Goal: Task Accomplishment & Management: Use online tool/utility

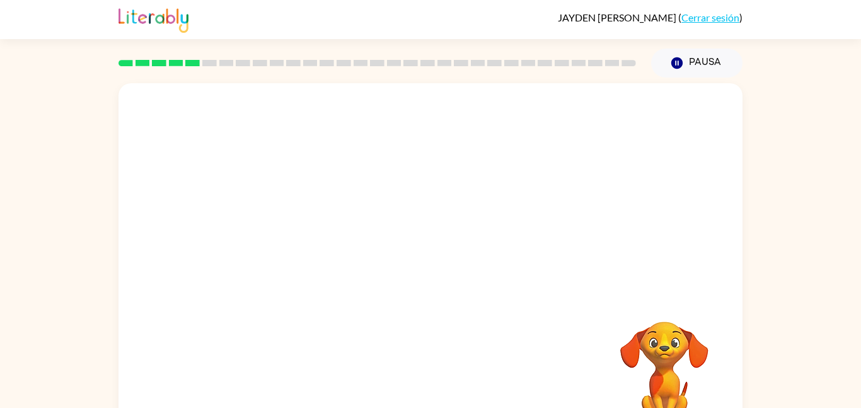
scroll to position [35, 0]
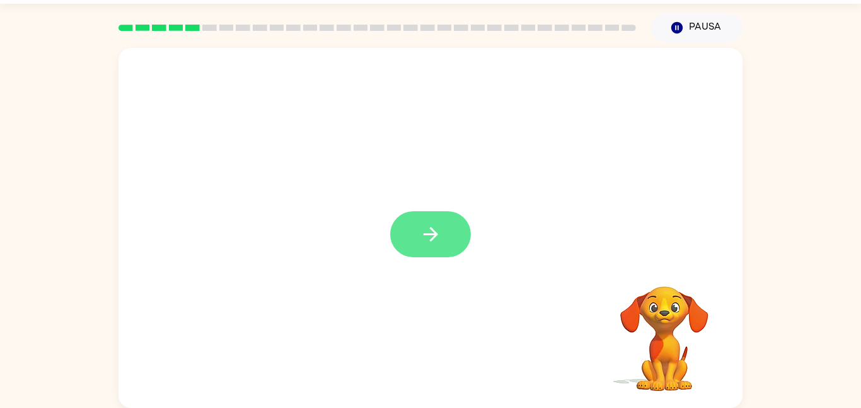
click at [422, 233] on icon "button" at bounding box center [431, 234] width 22 height 22
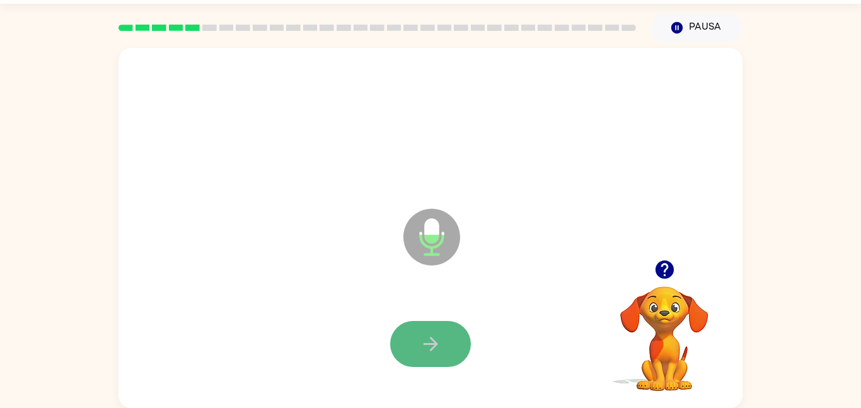
drag, startPoint x: 429, startPoint y: 331, endPoint x: 425, endPoint y: 338, distance: 8.2
click at [425, 338] on button "button" at bounding box center [430, 344] width 81 height 46
click at [452, 336] on button "button" at bounding box center [430, 344] width 81 height 46
click at [444, 326] on button "button" at bounding box center [430, 344] width 81 height 46
click at [455, 333] on button "button" at bounding box center [430, 344] width 81 height 46
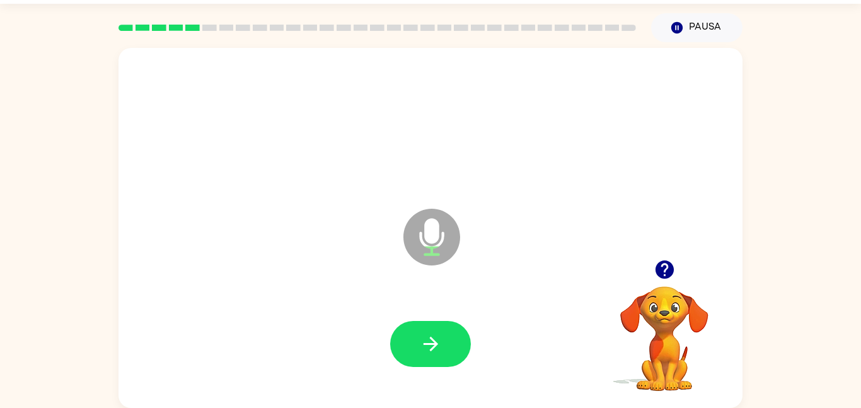
click at [455, 333] on button "button" at bounding box center [430, 344] width 81 height 46
click at [670, 270] on icon "button" at bounding box center [664, 269] width 18 height 18
click at [413, 343] on button "button" at bounding box center [430, 344] width 81 height 46
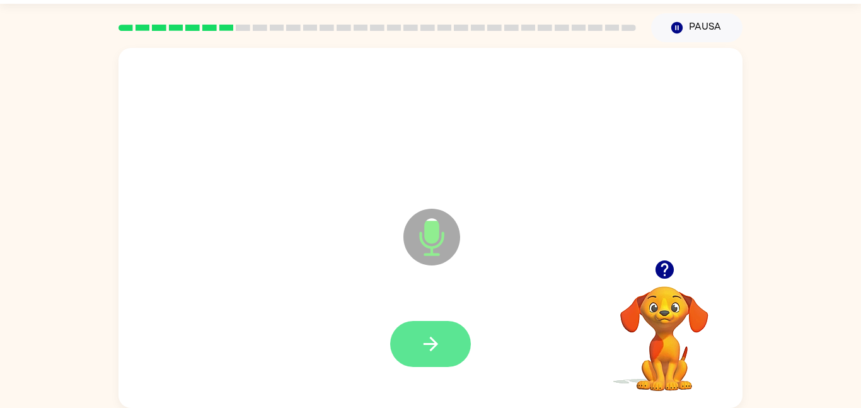
click at [413, 334] on button "button" at bounding box center [430, 344] width 81 height 46
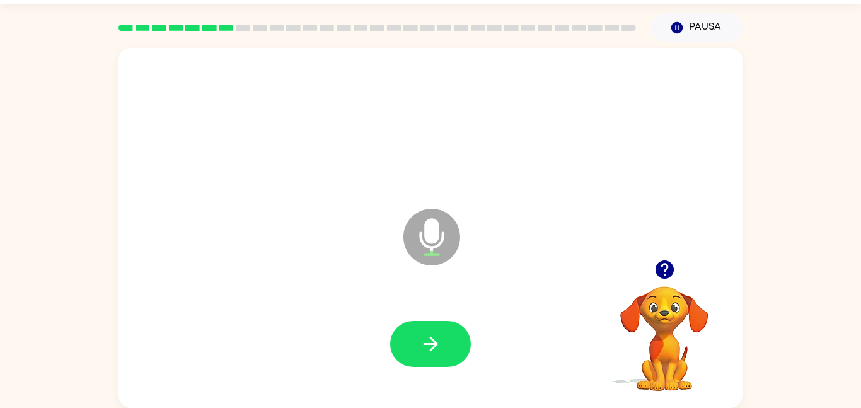
click at [664, 263] on icon "button" at bounding box center [664, 269] width 22 height 22
click at [434, 322] on button "button" at bounding box center [430, 344] width 81 height 46
click at [677, 269] on button "button" at bounding box center [664, 269] width 32 height 32
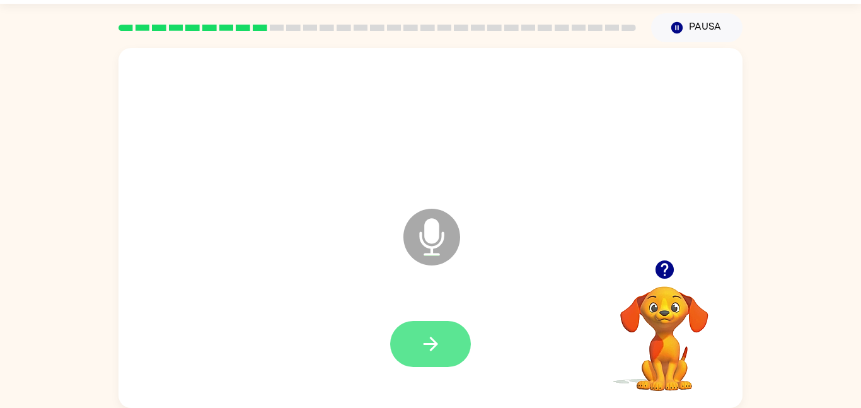
click at [420, 323] on button "button" at bounding box center [430, 344] width 81 height 46
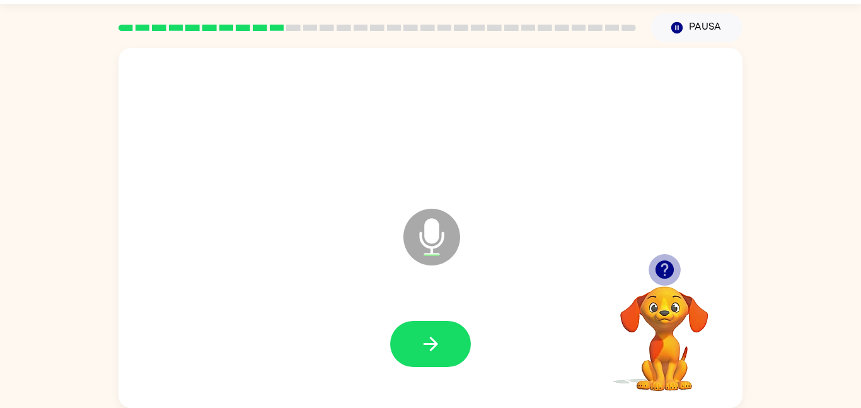
click at [669, 264] on icon "button" at bounding box center [664, 269] width 18 height 18
click at [665, 280] on icon "button" at bounding box center [664, 269] width 22 height 22
click at [666, 280] on button "button" at bounding box center [664, 269] width 32 height 32
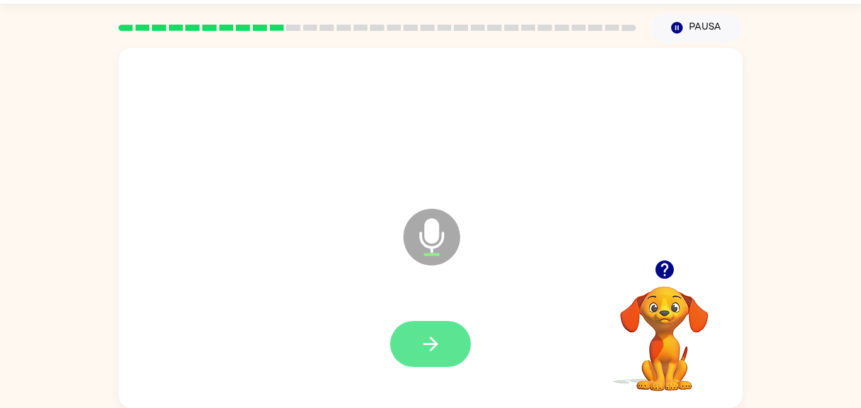
click at [466, 332] on button "button" at bounding box center [430, 344] width 81 height 46
click at [408, 344] on button "button" at bounding box center [430, 344] width 81 height 46
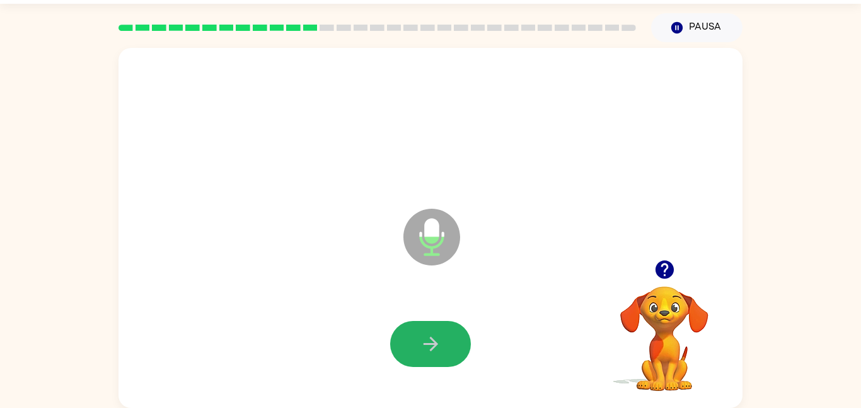
click at [408, 344] on button "button" at bounding box center [430, 344] width 81 height 46
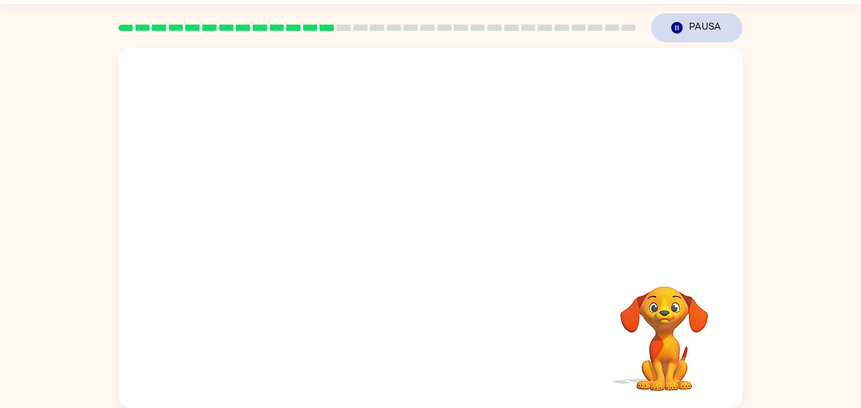
click at [674, 29] on icon "button" at bounding box center [676, 27] width 11 height 11
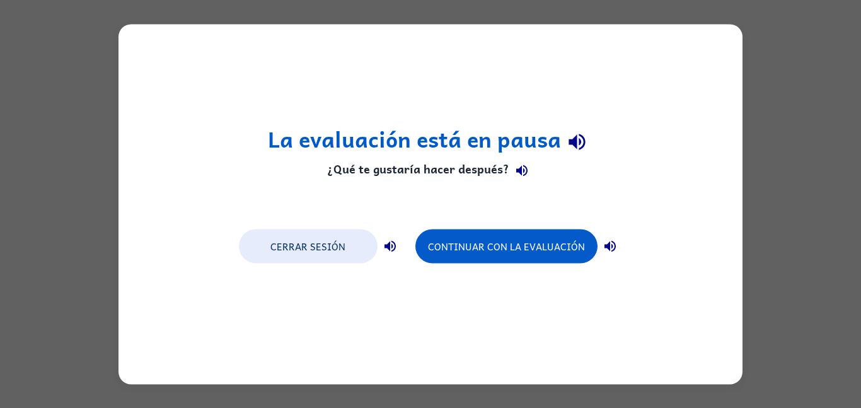
scroll to position [0, 0]
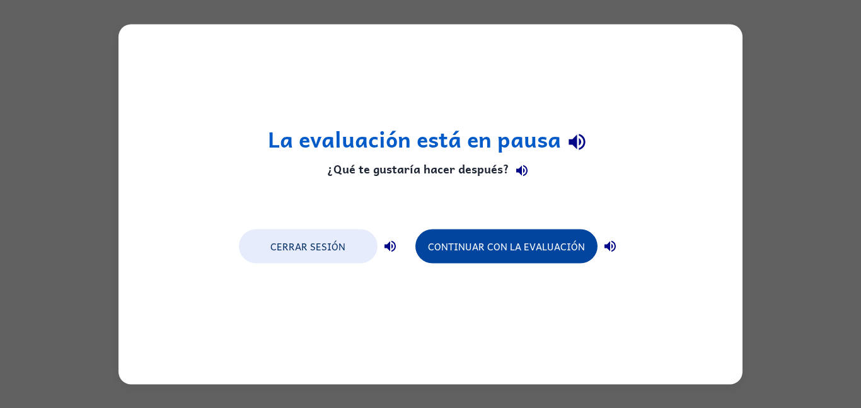
click at [569, 251] on button "Continuar con la evaluación" at bounding box center [506, 246] width 182 height 34
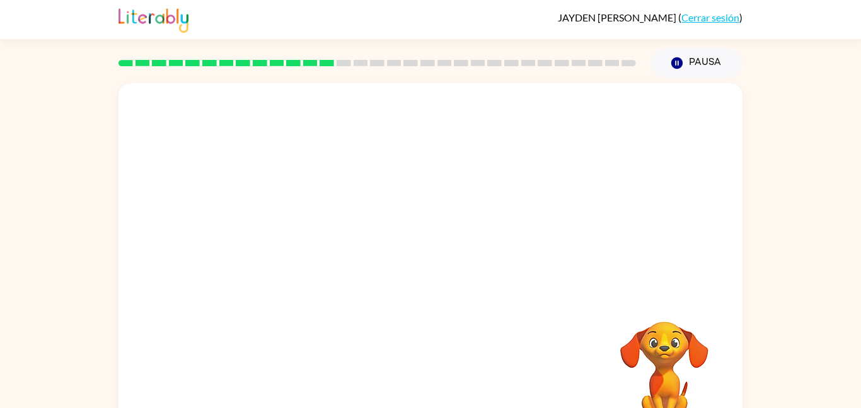
scroll to position [35, 0]
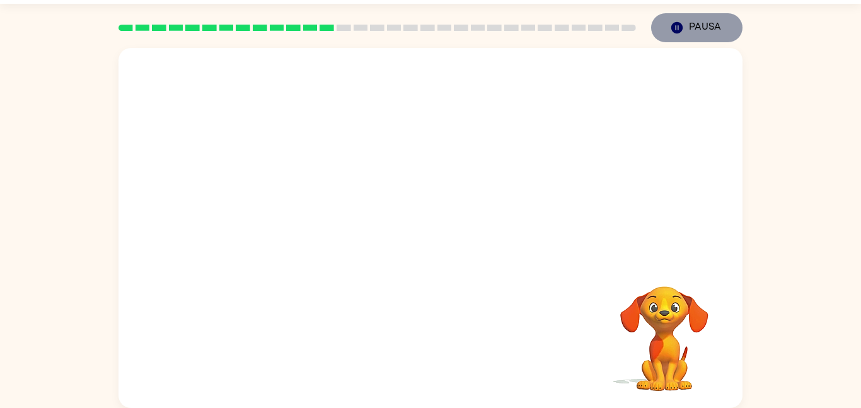
click at [701, 26] on button "Pausa Pausa" at bounding box center [696, 27] width 91 height 29
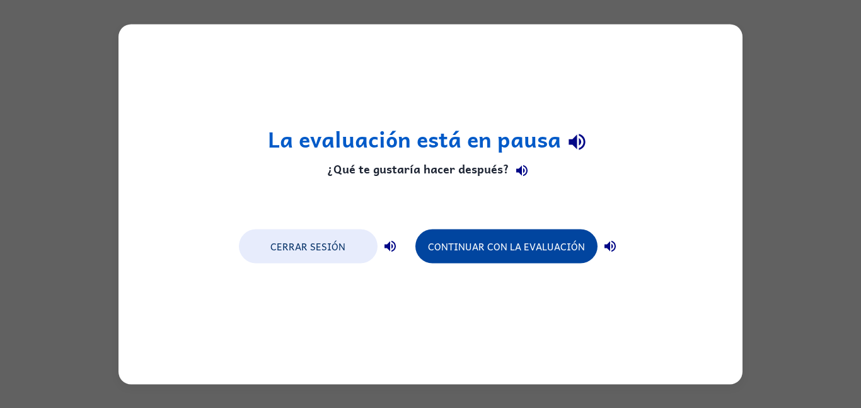
click at [553, 260] on button "Continuar con la evaluación" at bounding box center [506, 246] width 182 height 34
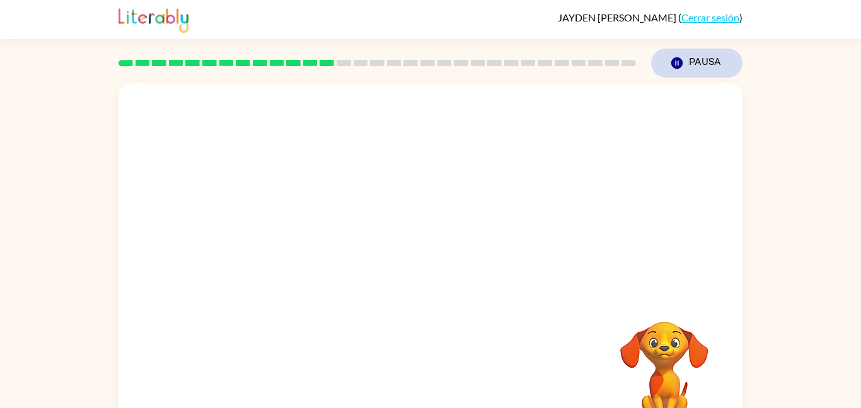
click at [698, 57] on button "Pausa Pausa" at bounding box center [696, 63] width 91 height 29
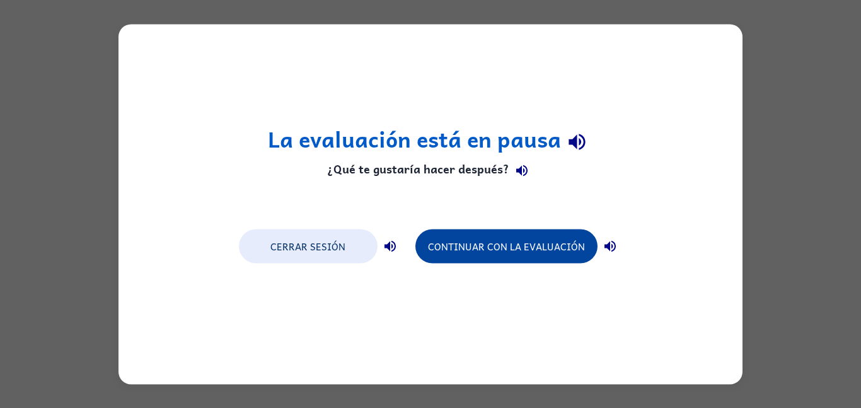
click at [471, 262] on button "Continuar con la evaluación" at bounding box center [506, 246] width 182 height 34
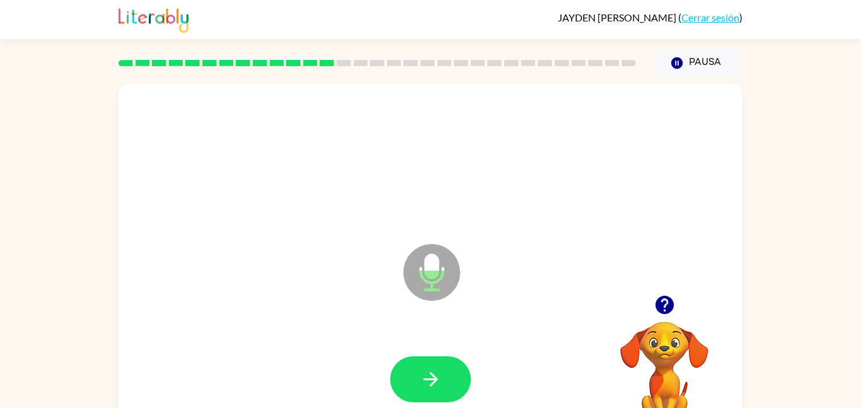
click at [387, 351] on div at bounding box center [430, 379] width 599 height 103
click at [427, 383] on icon "button" at bounding box center [431, 379] width 22 height 22
click at [436, 384] on icon "button" at bounding box center [431, 379] width 22 height 22
click at [437, 384] on icon "button" at bounding box center [431, 379] width 22 height 22
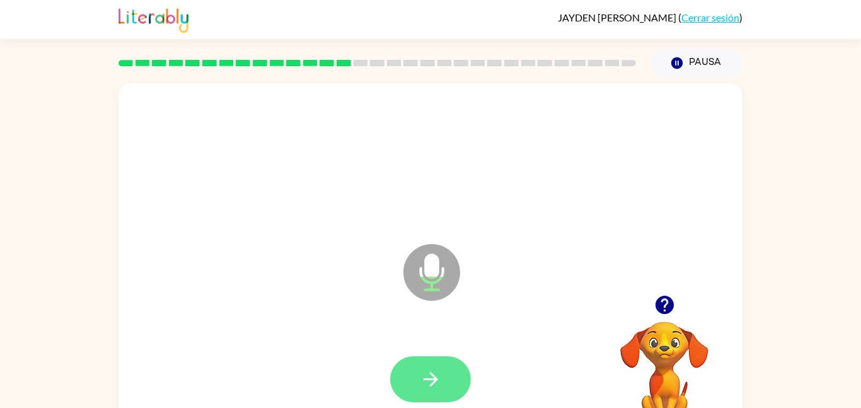
click at [456, 379] on button "button" at bounding box center [430, 379] width 81 height 46
click at [459, 370] on button "button" at bounding box center [430, 379] width 81 height 46
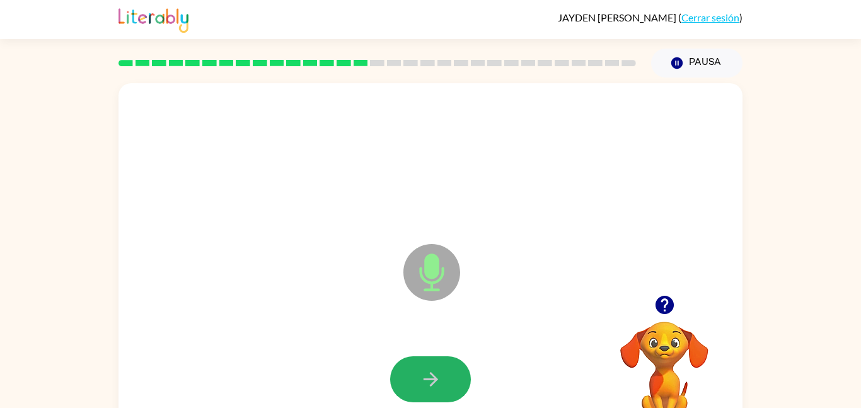
click at [459, 370] on button "button" at bounding box center [430, 379] width 81 height 46
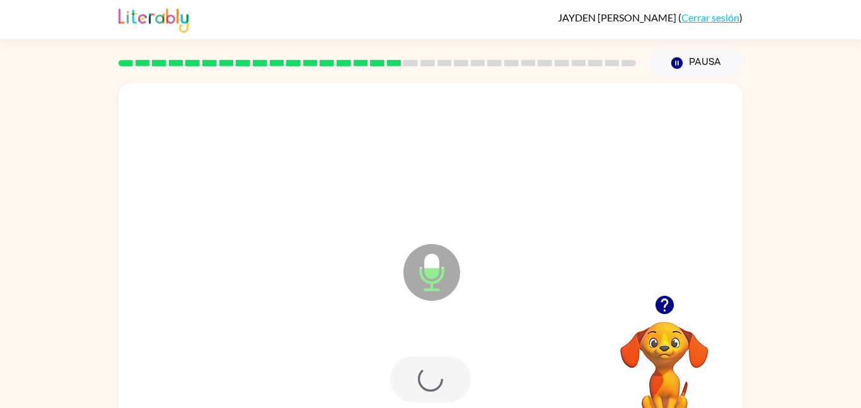
click at [459, 370] on div at bounding box center [430, 379] width 81 height 46
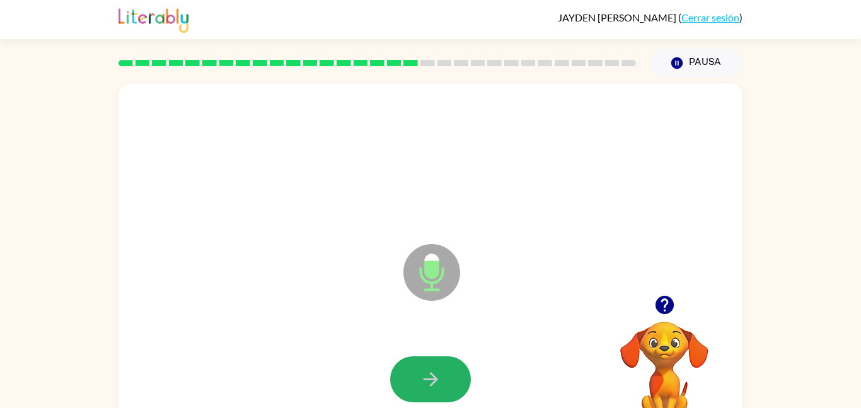
click at [459, 370] on button "button" at bounding box center [430, 379] width 81 height 46
click at [422, 377] on icon "button" at bounding box center [431, 379] width 22 height 22
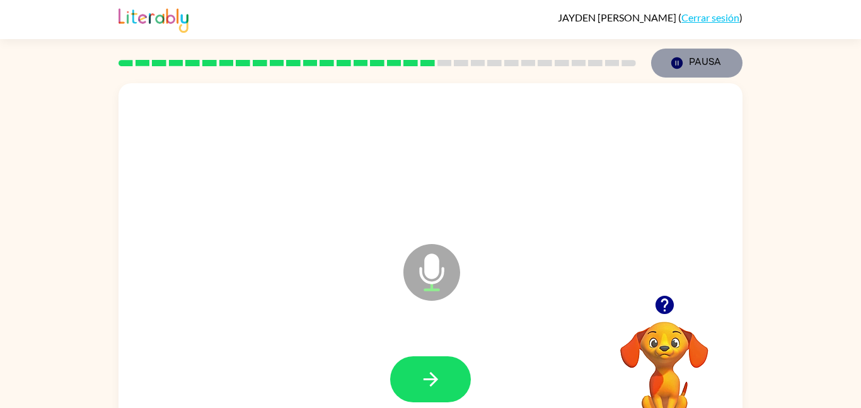
click at [710, 68] on button "Pausa Pausa" at bounding box center [696, 63] width 91 height 29
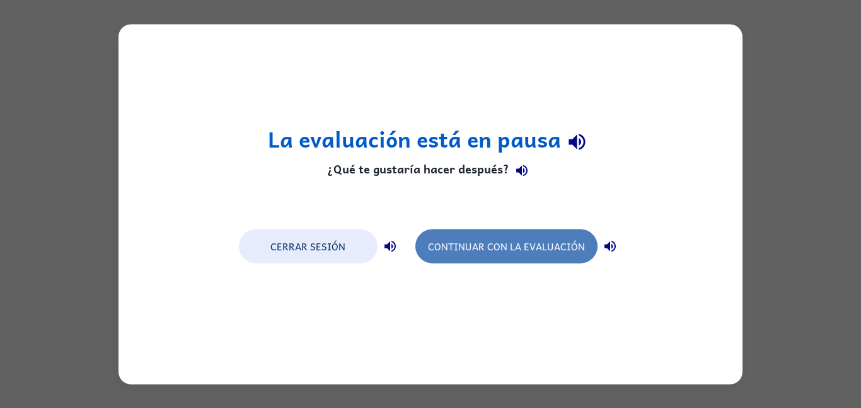
click at [541, 243] on button "Continuar con la evaluación" at bounding box center [506, 246] width 182 height 34
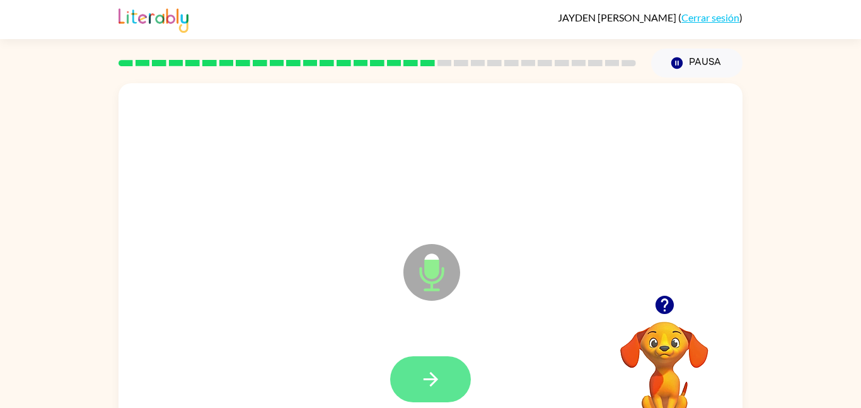
click at [411, 368] on button "button" at bounding box center [430, 379] width 81 height 46
click at [393, 400] on div at bounding box center [430, 379] width 81 height 46
click at [398, 396] on button "button" at bounding box center [430, 379] width 81 height 46
click at [397, 396] on button "button" at bounding box center [430, 379] width 81 height 46
click at [427, 378] on icon "button" at bounding box center [430, 379] width 14 height 14
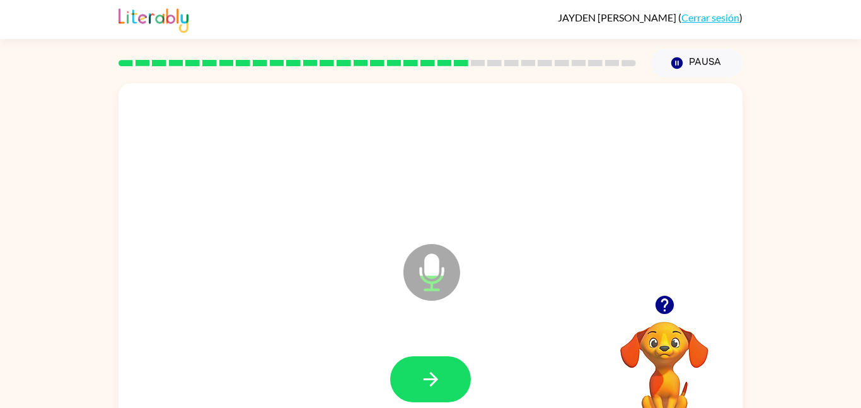
click at [427, 378] on icon "button" at bounding box center [430, 379] width 14 height 14
click at [427, 377] on icon "button" at bounding box center [431, 379] width 22 height 22
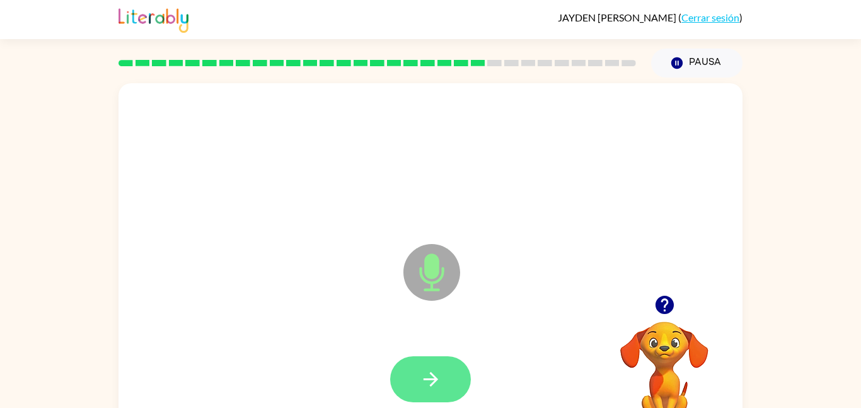
click at [429, 377] on icon "button" at bounding box center [431, 379] width 22 height 22
click at [430, 377] on icon "button" at bounding box center [431, 379] width 22 height 22
click at [432, 377] on icon "button" at bounding box center [431, 379] width 22 height 22
click at [434, 376] on icon "button" at bounding box center [430, 379] width 14 height 14
click at [423, 376] on icon "button" at bounding box center [431, 379] width 22 height 22
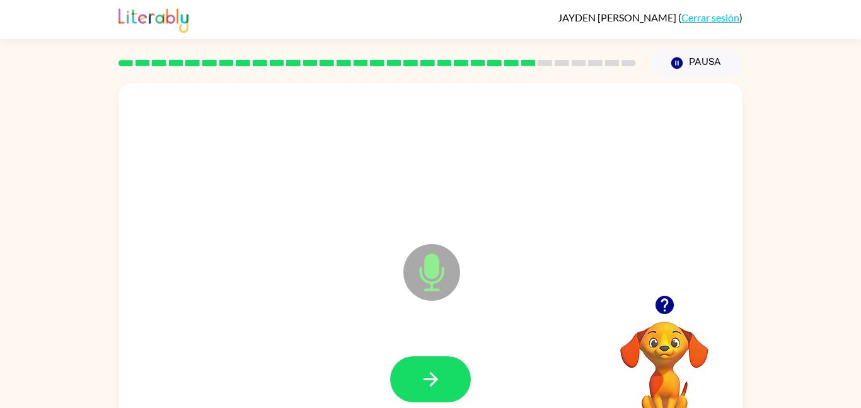
click at [752, 83] on div "Micrófono El micrófono está aquí para cuando sea tu turno de hablar Tu navegado…" at bounding box center [430, 260] width 861 height 365
click at [396, 396] on div at bounding box center [430, 379] width 81 height 46
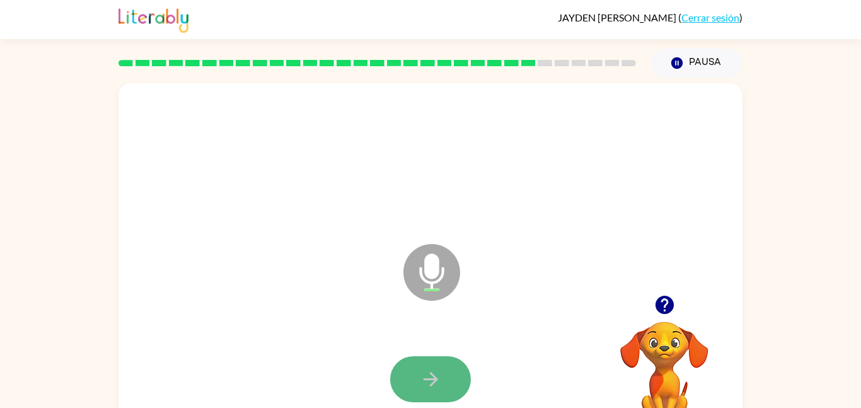
click at [438, 359] on button "button" at bounding box center [430, 379] width 81 height 46
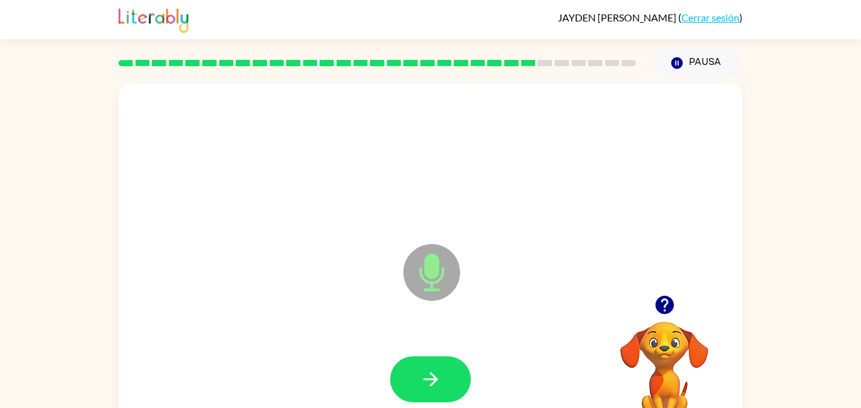
click at [438, 359] on button "button" at bounding box center [430, 379] width 81 height 46
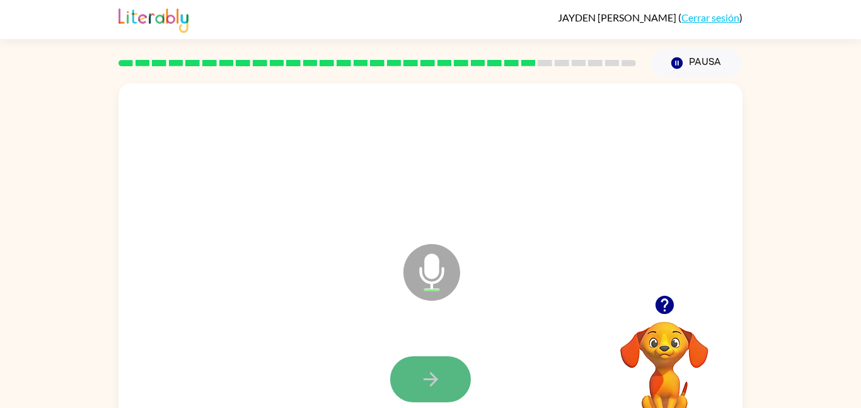
click at [442, 372] on button "button" at bounding box center [430, 379] width 81 height 46
click at [442, 379] on button "button" at bounding box center [430, 379] width 81 height 46
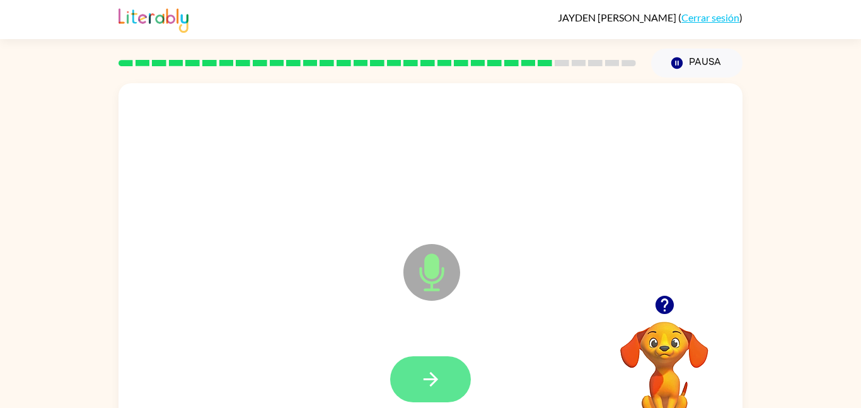
click at [447, 379] on button "button" at bounding box center [430, 379] width 81 height 46
click at [446, 380] on button "button" at bounding box center [430, 379] width 81 height 46
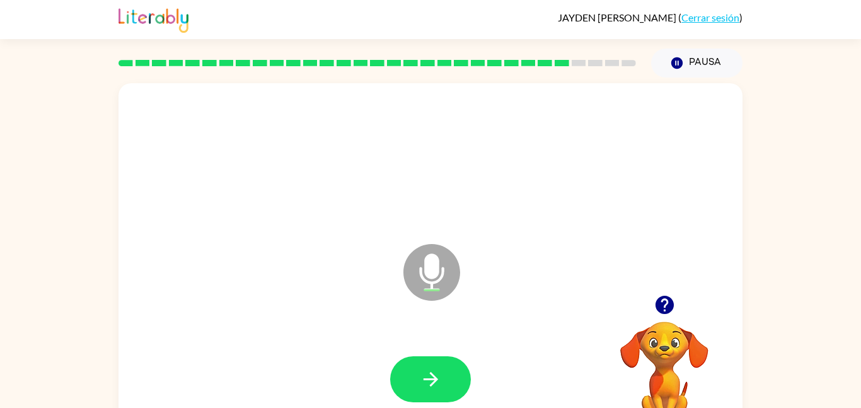
click at [653, 301] on icon "button" at bounding box center [664, 305] width 22 height 22
click at [456, 368] on button "button" at bounding box center [430, 379] width 81 height 46
click at [658, 306] on icon "button" at bounding box center [664, 305] width 18 height 18
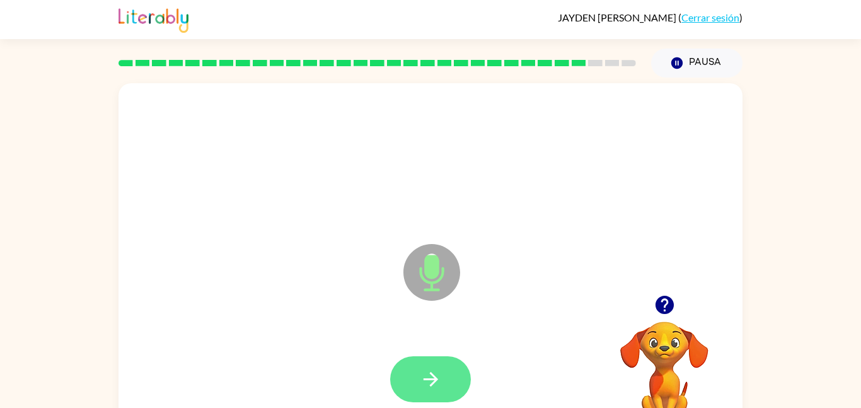
click at [432, 379] on icon "button" at bounding box center [430, 379] width 14 height 14
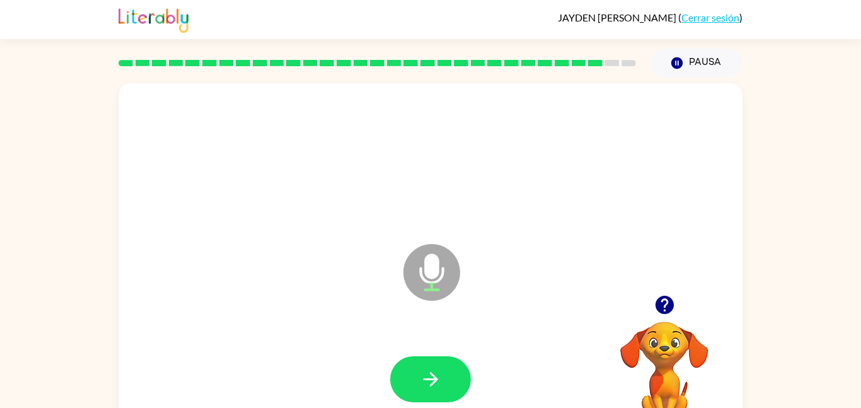
click at [432, 379] on icon "button" at bounding box center [430, 379] width 14 height 14
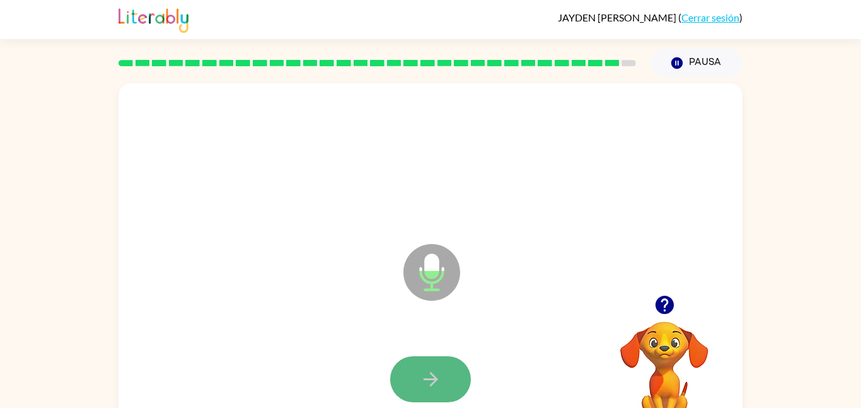
click at [434, 381] on icon "button" at bounding box center [430, 379] width 14 height 14
click at [434, 382] on icon "button" at bounding box center [430, 379] width 14 height 14
